Goal: Communication & Community: Participate in discussion

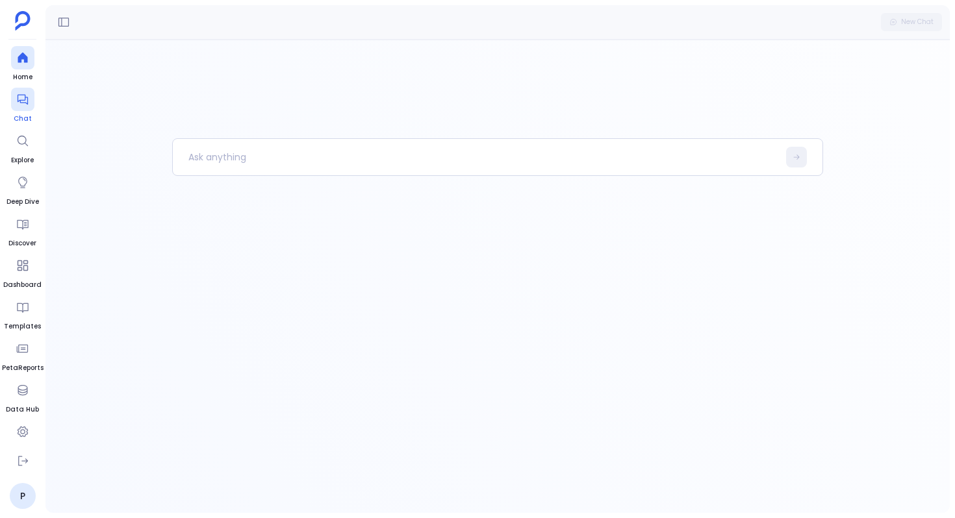
click at [20, 100] on icon at bounding box center [22, 100] width 10 height 10
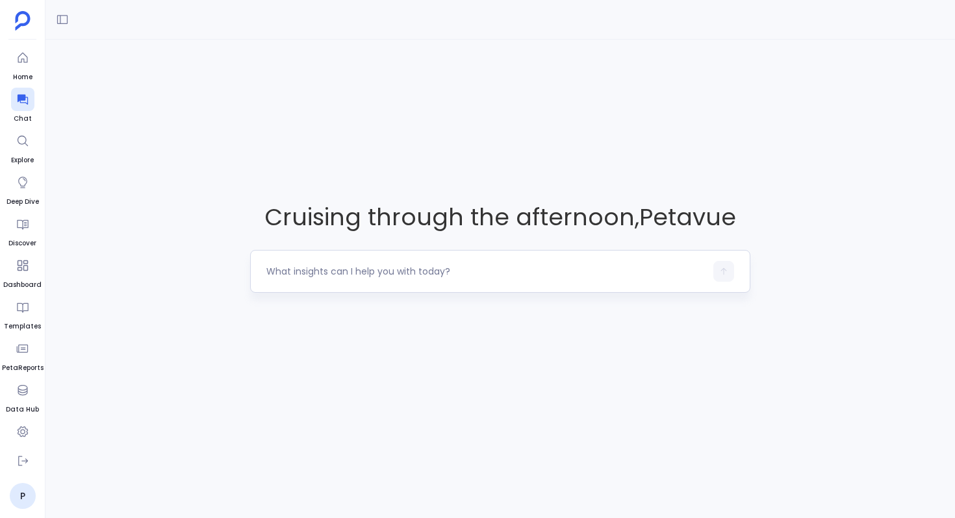
click at [344, 265] on textarea at bounding box center [485, 271] width 439 height 13
type textarea "Are we engaging decision-makers early enough in deals that close?"
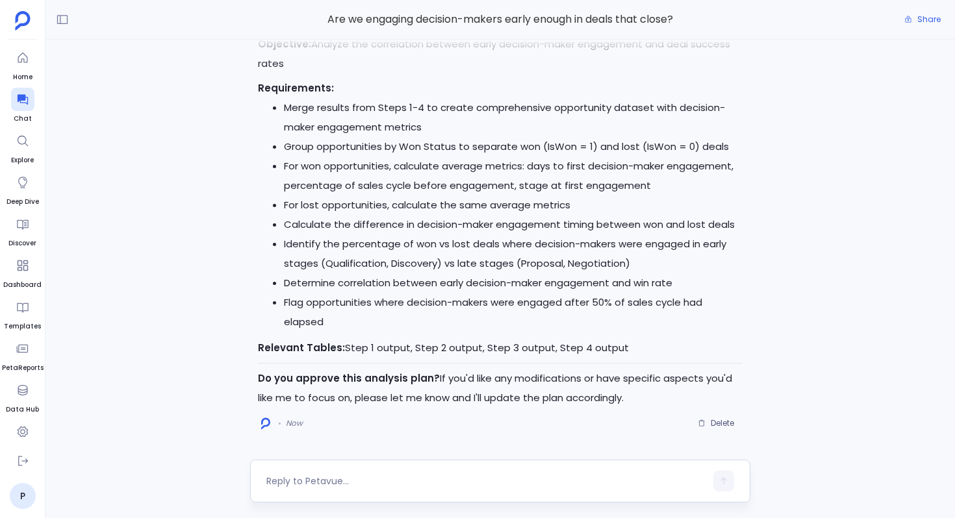
click at [372, 473] on div at bounding box center [485, 481] width 439 height 21
click at [349, 472] on div at bounding box center [485, 481] width 439 height 21
click at [308, 479] on textarea at bounding box center [485, 481] width 439 height 13
type textarea "Go ahead"
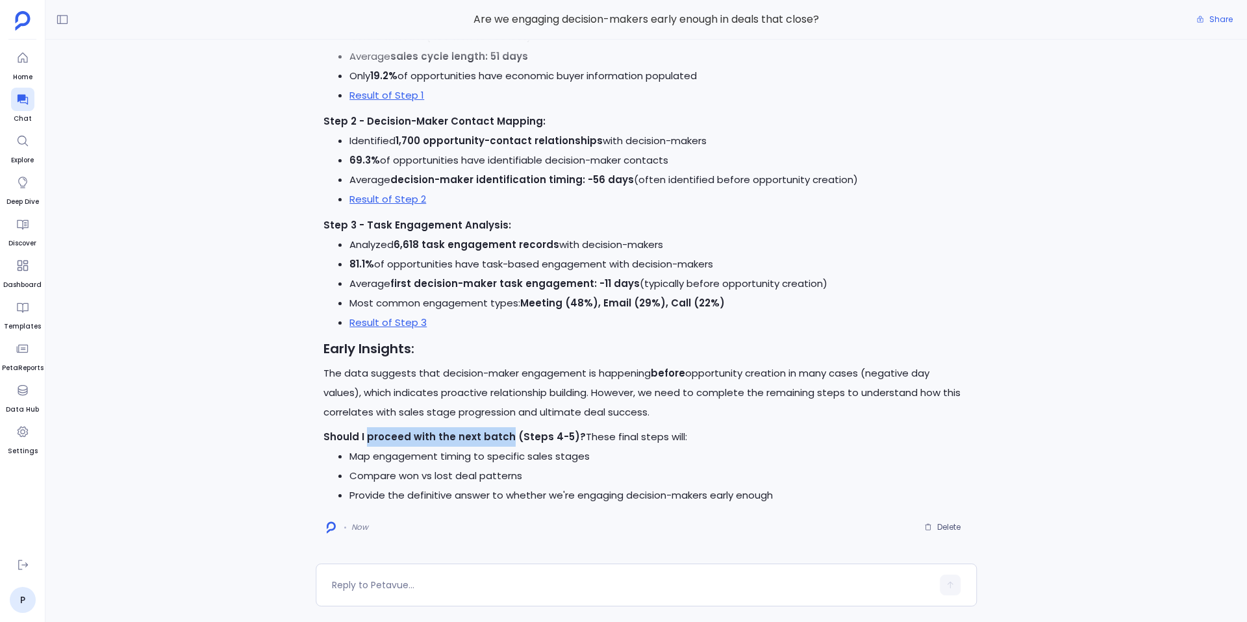
drag, startPoint x: 366, startPoint y: 438, endPoint x: 496, endPoint y: 433, distance: 130.7
click at [500, 433] on strong "Should I proceed with the next batch (Steps 4-5)?" at bounding box center [454, 437] width 262 height 14
copy strong "proceed with the next batc"
click at [414, 518] on textarea at bounding box center [632, 585] width 600 height 13
click at [338, 518] on textarea "proceed with the next batc" at bounding box center [632, 585] width 600 height 13
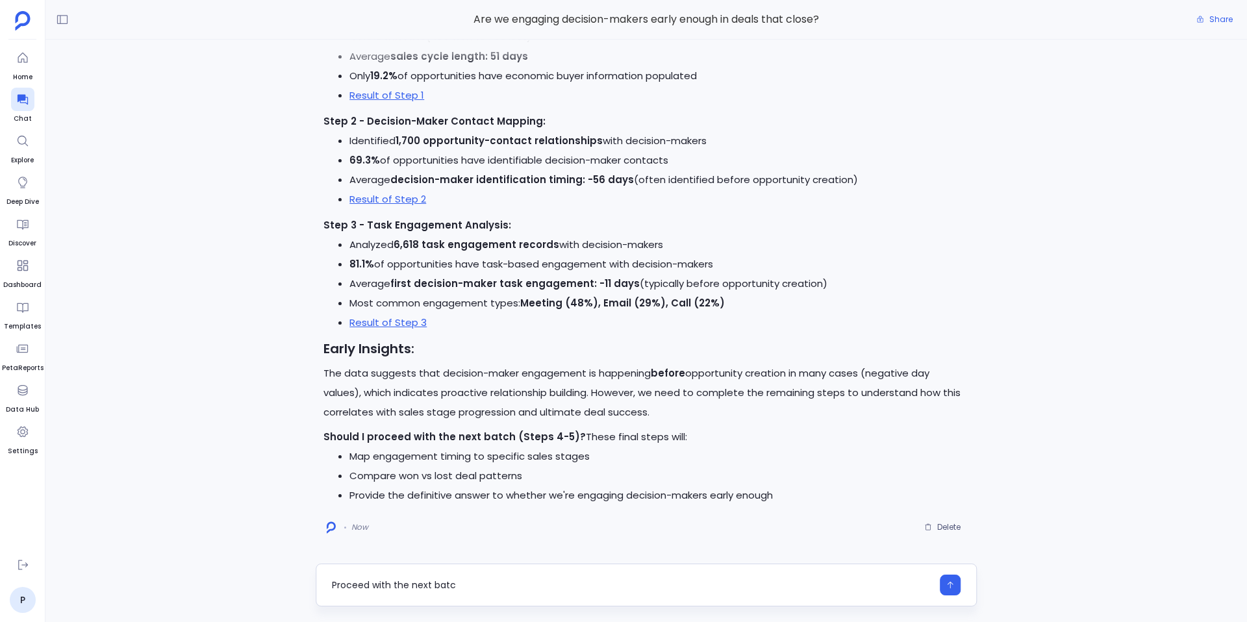
type textarea "Proceed with the next batc"
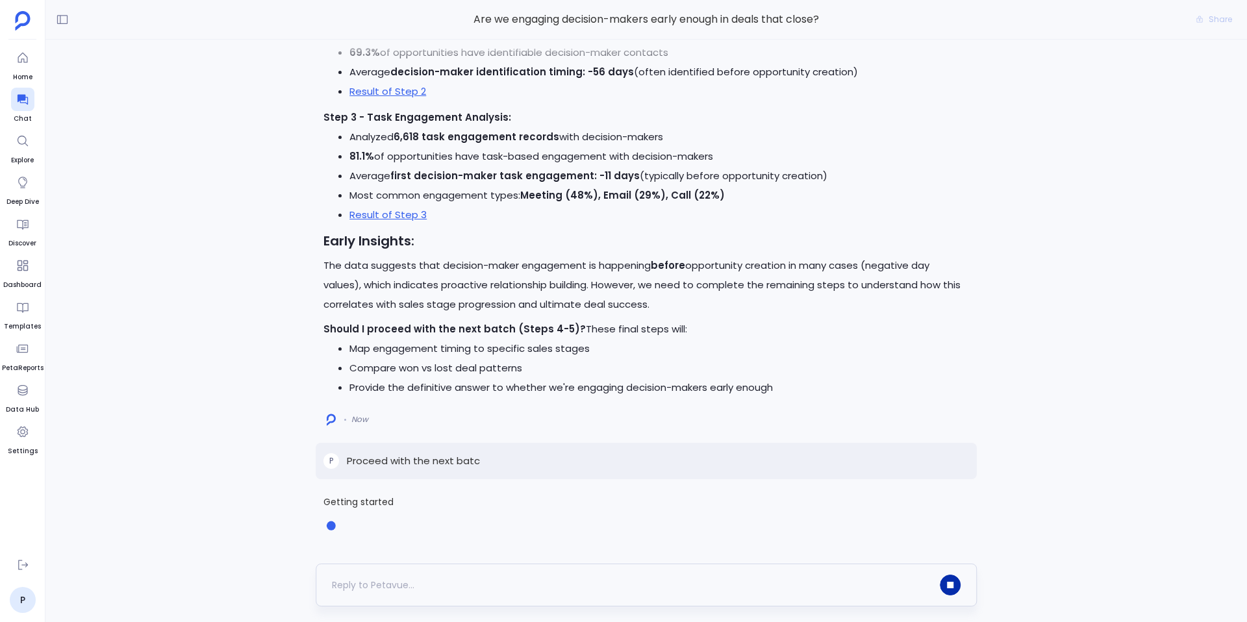
click at [953, 518] on icon "button" at bounding box center [950, 585] width 6 height 6
click at [953, 518] on div at bounding box center [950, 585] width 21 height 21
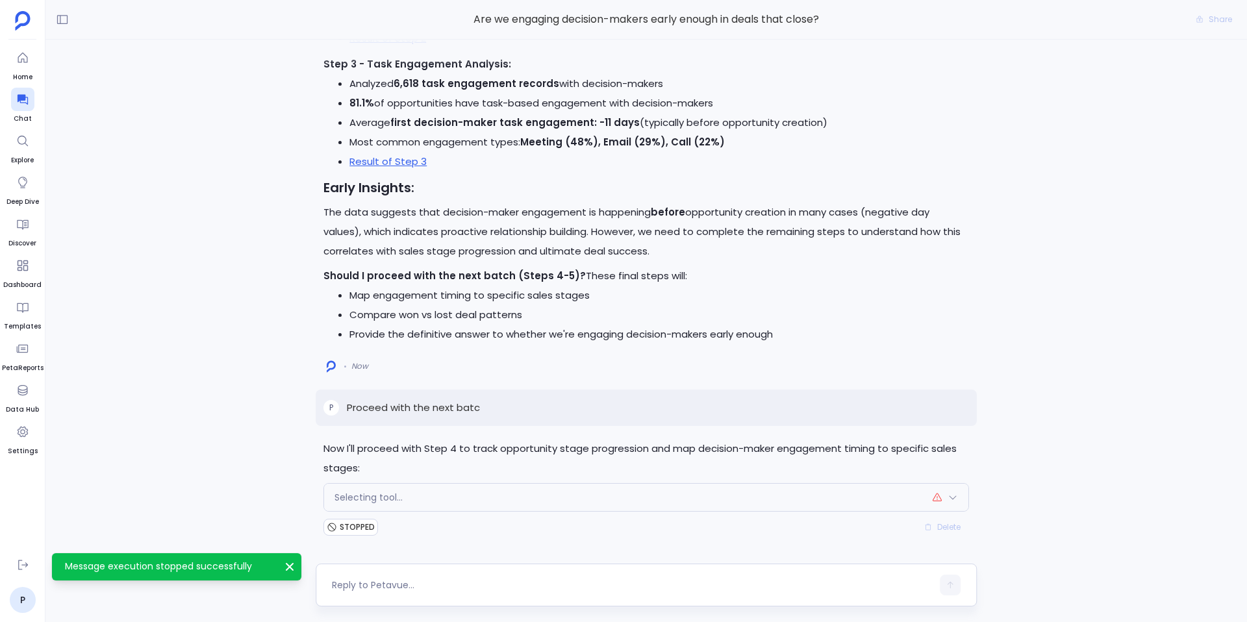
click at [425, 403] on p "Proceed with the next batc" at bounding box center [413, 408] width 133 height 16
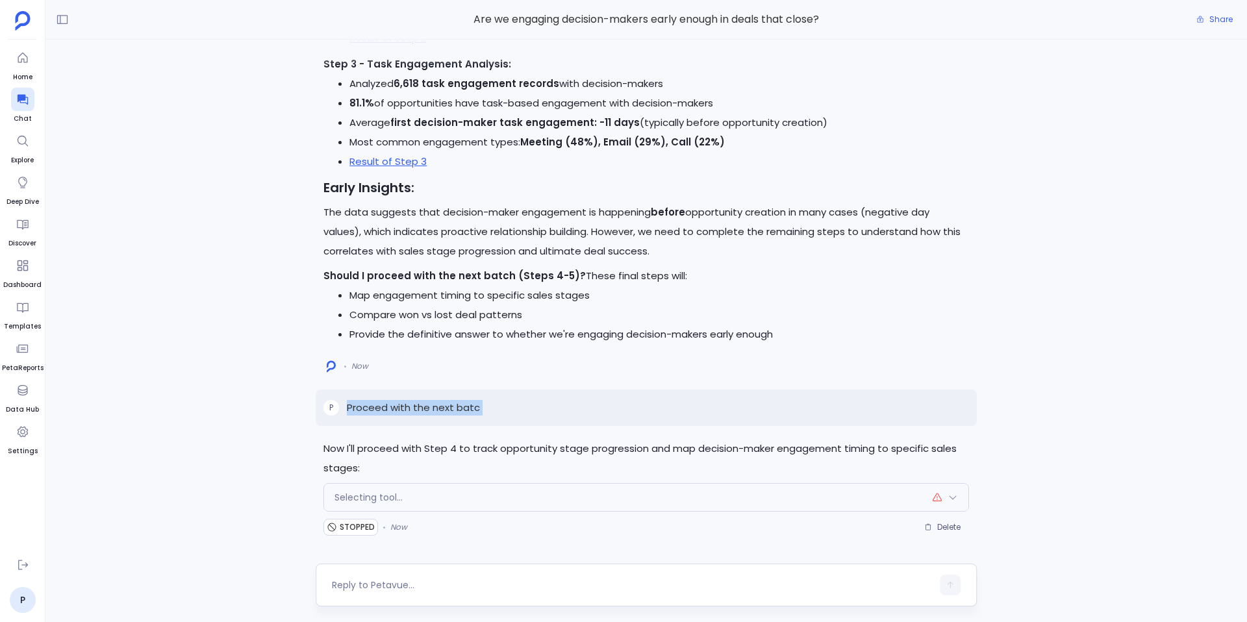
copy p "Proceed with the next batc"
click at [937, 518] on span "Delete" at bounding box center [948, 527] width 23 height 10
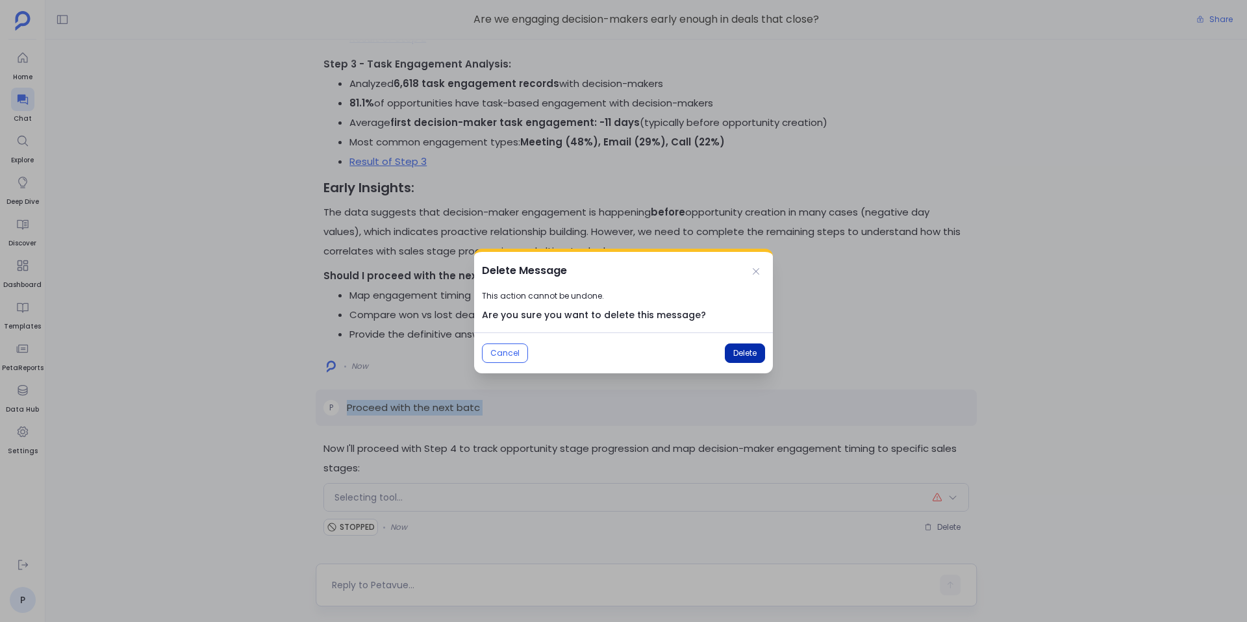
click at [747, 355] on span "Delete" at bounding box center [744, 353] width 23 height 10
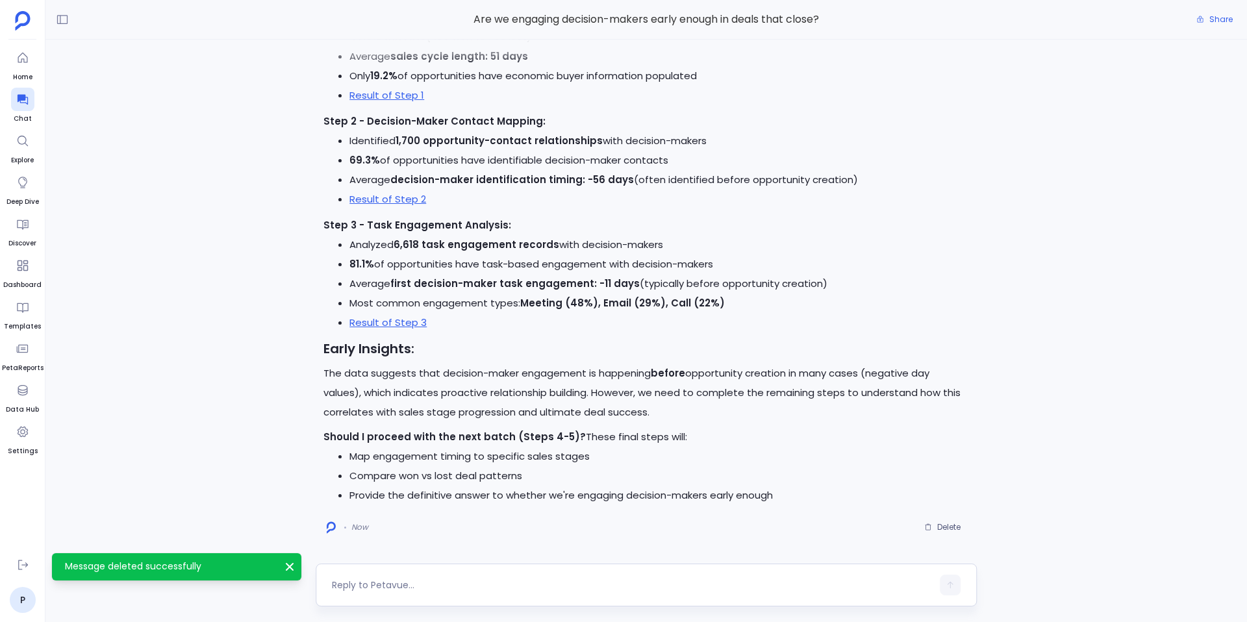
click at [391, 518] on textarea at bounding box center [632, 585] width 600 height 13
type textarea "Proceed with the next batch"
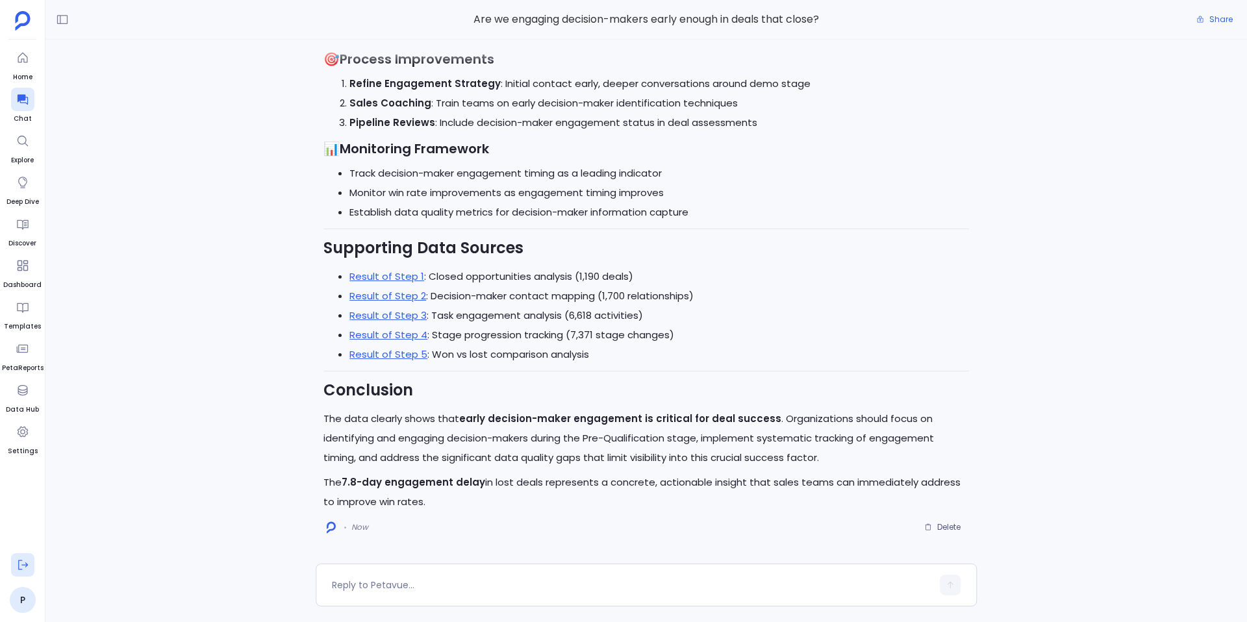
click at [21, 518] on icon at bounding box center [22, 565] width 13 height 13
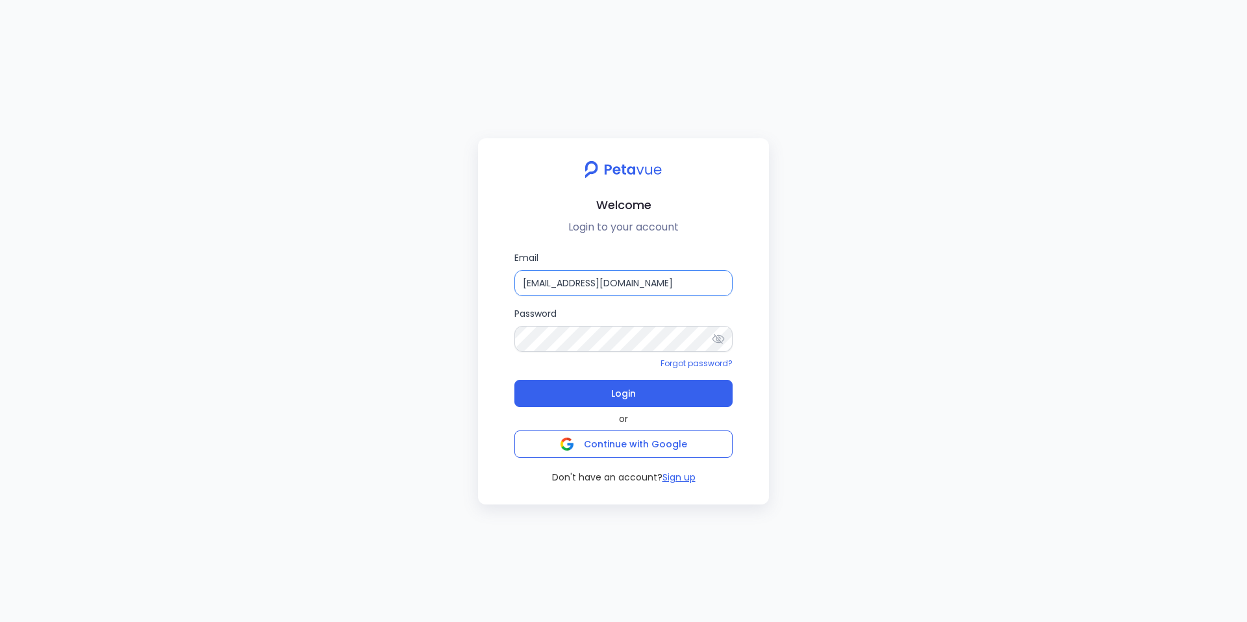
click at [666, 292] on input "support_eval_ts@petavue.com" at bounding box center [623, 283] width 218 height 26
drag, startPoint x: 559, startPoint y: 287, endPoint x: 687, endPoint y: 279, distance: 127.6
click at [687, 279] on input "support_eval_ts@petavue.com" at bounding box center [623, 283] width 218 height 26
drag, startPoint x: 616, startPoint y: 290, endPoint x: 565, endPoint y: 286, distance: 50.9
click at [565, 286] on input "support+regie" at bounding box center [623, 283] width 218 height 26
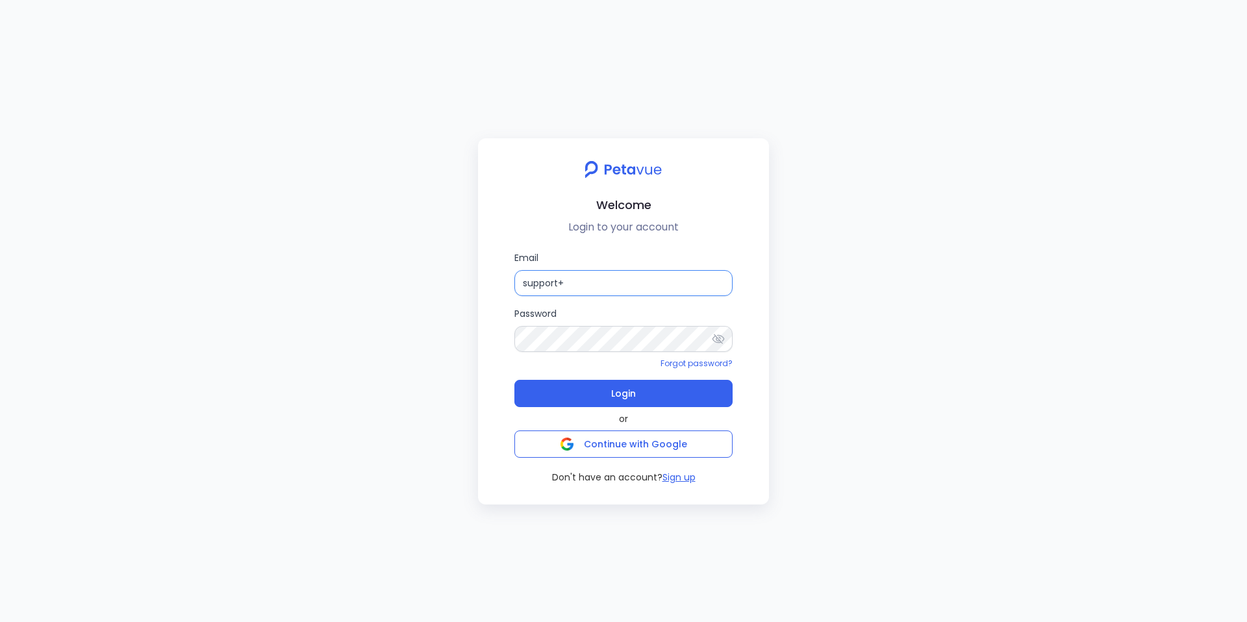
paste input "regie"
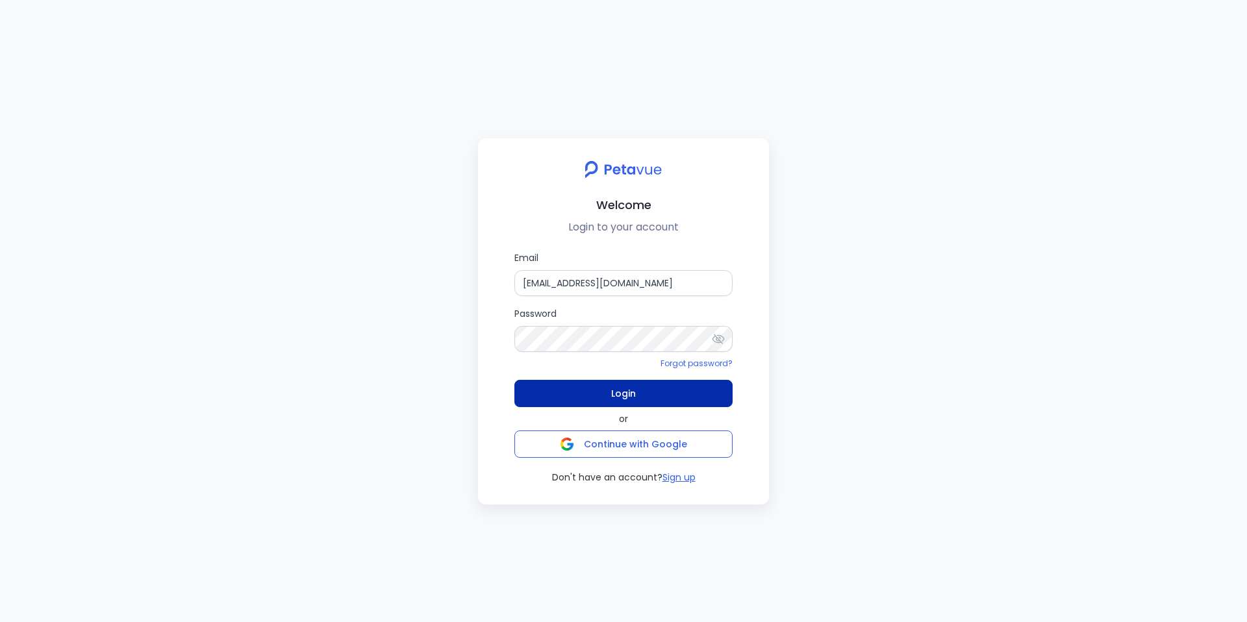
click at [619, 397] on span "Login" at bounding box center [623, 394] width 25 height 18
click at [666, 280] on input "support+regie@petavue.com" at bounding box center [623, 283] width 218 height 26
drag, startPoint x: 666, startPoint y: 280, endPoint x: 565, endPoint y: 281, distance: 100.7
click at [565, 281] on input "support+regie@petavue.com" at bounding box center [623, 283] width 218 height 26
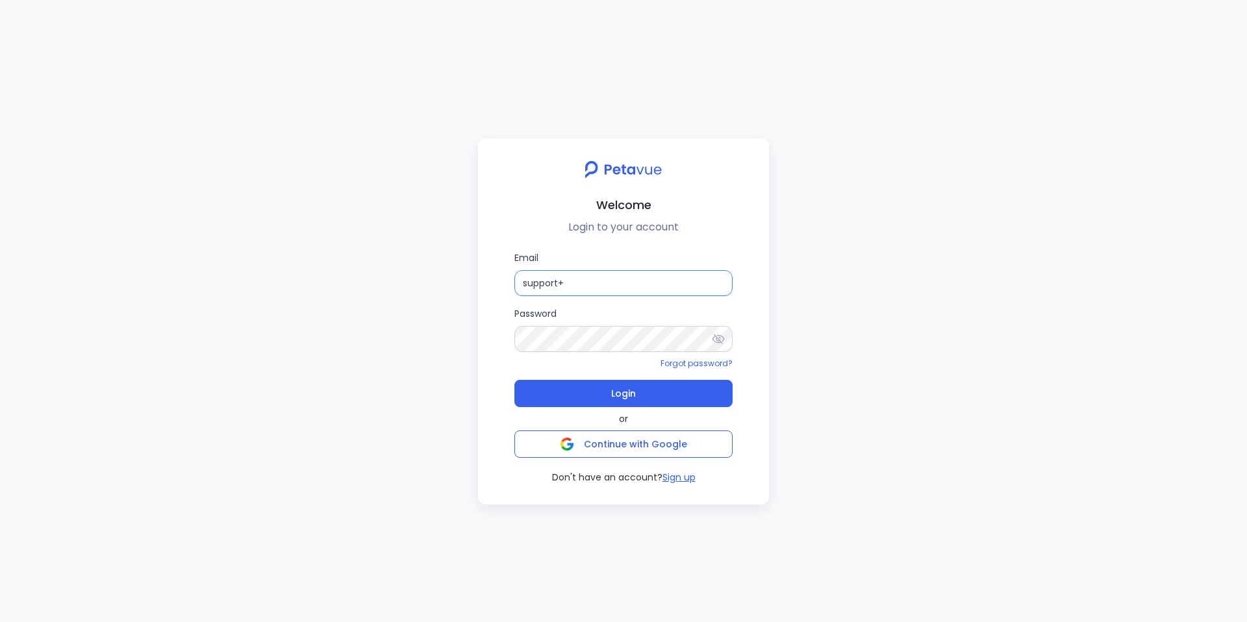
click at [565, 281] on input "support+" at bounding box center [623, 283] width 218 height 26
paste input "regie@petavue.com"
type input "support+regie@petavue.com"
click at [717, 344] on icon at bounding box center [718, 339] width 13 height 13
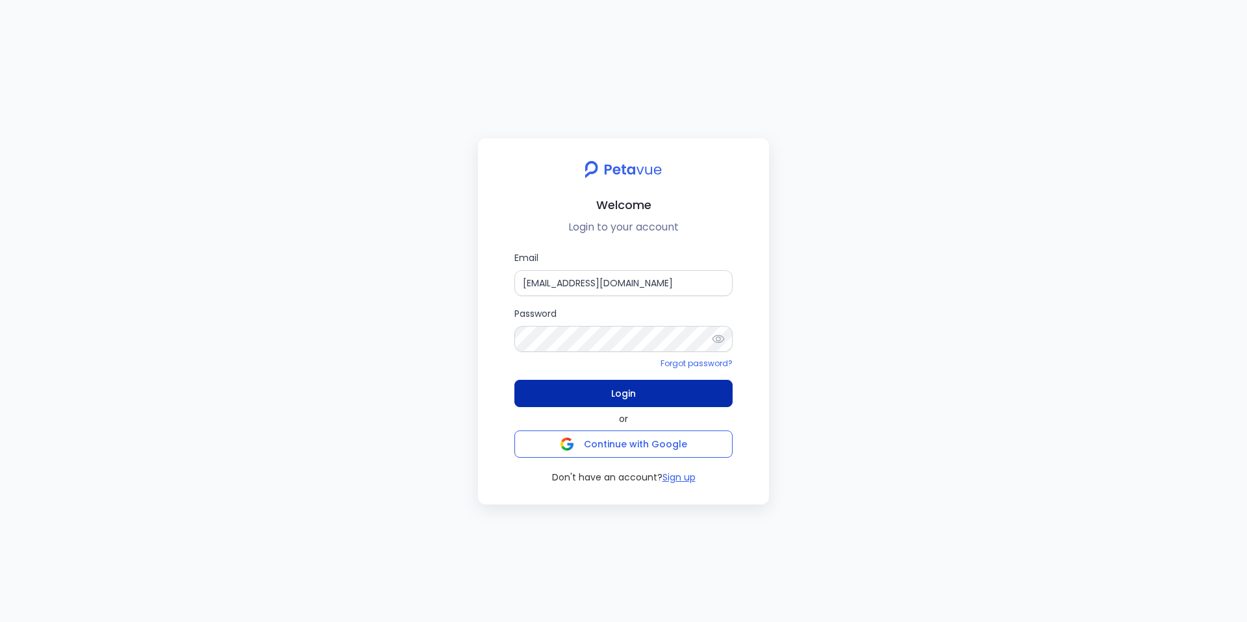
click at [637, 397] on button "Login" at bounding box center [623, 393] width 218 height 27
click at [607, 399] on button "Login" at bounding box center [623, 393] width 218 height 27
